Goal: Navigation & Orientation: Find specific page/section

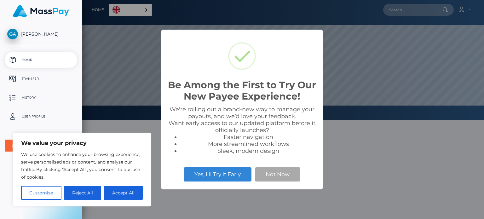
scroll to position [120, 402]
click at [108, 194] on button "Accept All" at bounding box center [123, 193] width 39 height 14
checkbox input "true"
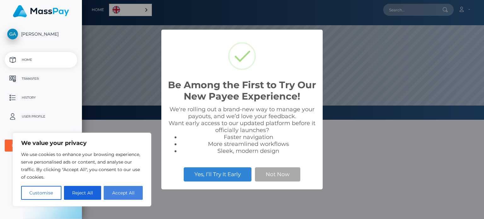
checkbox input "true"
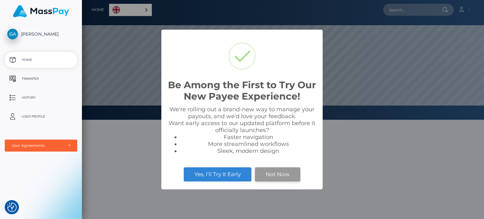
click at [264, 171] on button "Not Now" at bounding box center [277, 174] width 45 height 14
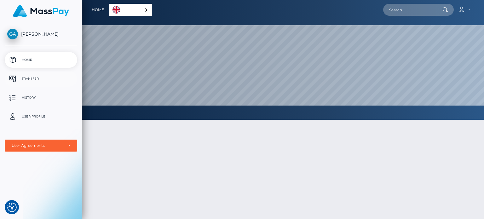
click at [35, 81] on p "Transfer" at bounding box center [40, 78] width 67 height 9
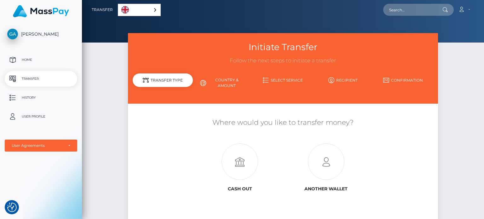
click at [154, 12] on div "English" at bounding box center [139, 10] width 43 height 12
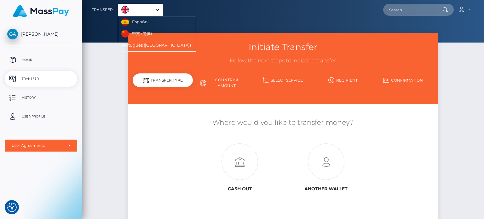
click at [156, 9] on div "English" at bounding box center [140, 10] width 45 height 12
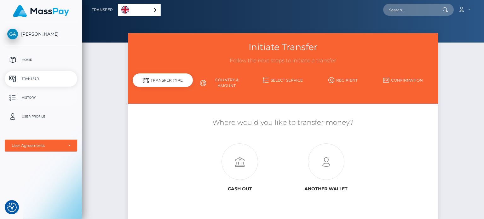
click at [45, 94] on p "History" at bounding box center [40, 97] width 67 height 9
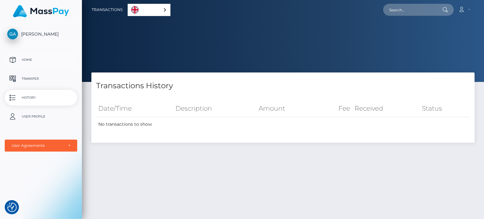
click at [45, 57] on p "Home" at bounding box center [40, 59] width 67 height 9
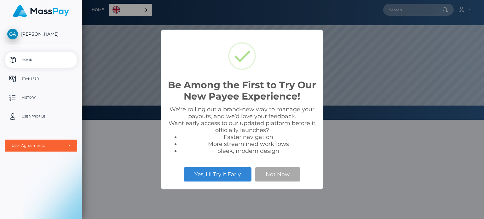
scroll to position [120, 402]
click at [270, 172] on button "Not Now" at bounding box center [277, 174] width 45 height 14
